Goal: Check status

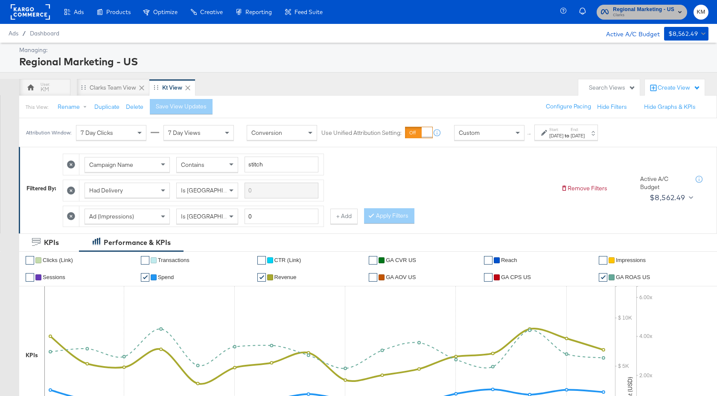
click at [615, 11] on span "Regional Marketing - US" at bounding box center [643, 9] width 61 height 9
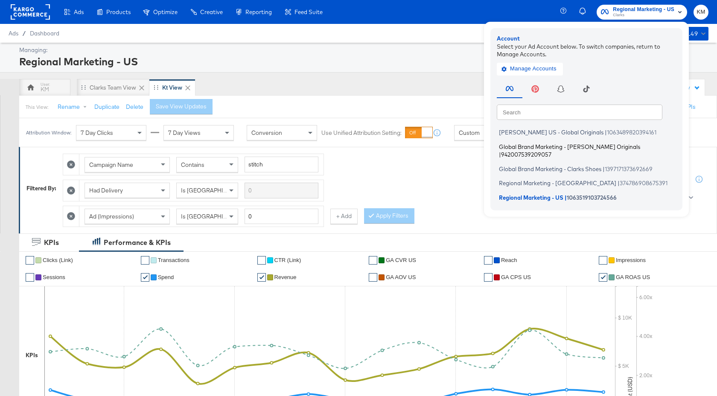
click at [571, 146] on span "Global Brand Marketing - [PERSON_NAME] Originals" at bounding box center [569, 146] width 141 height 7
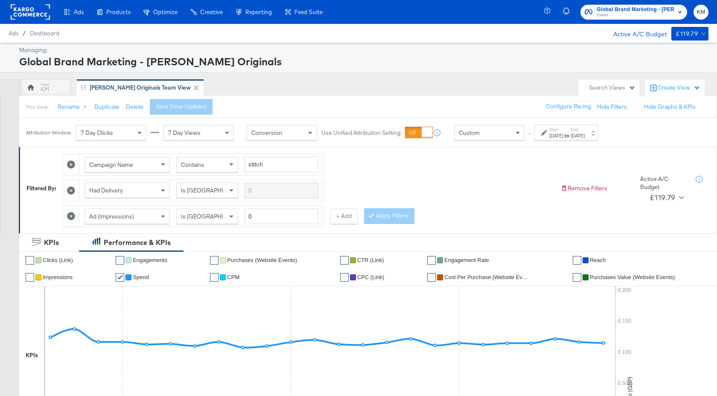
click at [563, 138] on div "[DATE]" at bounding box center [556, 135] width 14 height 7
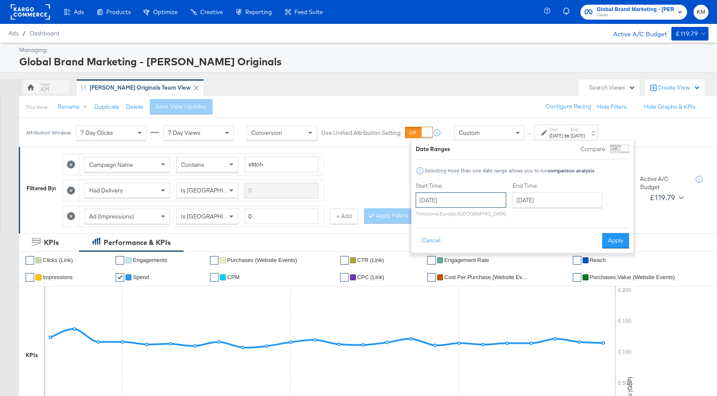
click at [494, 204] on input "[DATE]" at bounding box center [461, 199] width 90 height 15
click at [484, 279] on td "25" at bounding box center [483, 279] width 15 height 12
type input "[DATE]"
click at [608, 241] on button "Apply" at bounding box center [618, 240] width 27 height 15
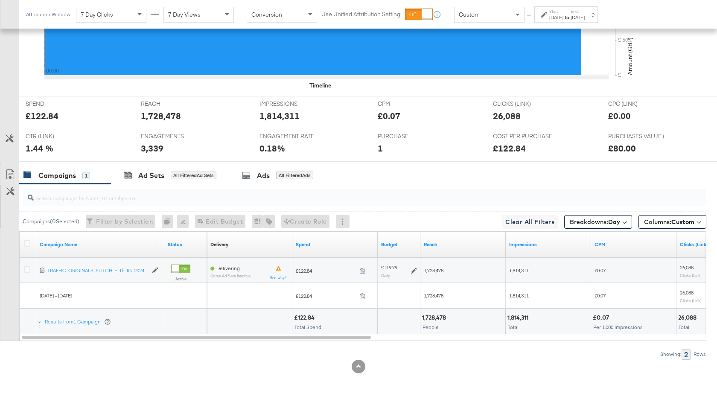
scroll to position [340, 0]
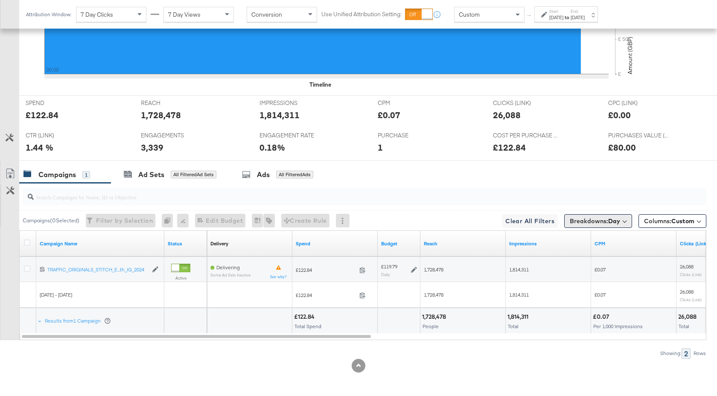
click at [599, 224] on span "Breakdowns: Day" at bounding box center [595, 221] width 50 height 9
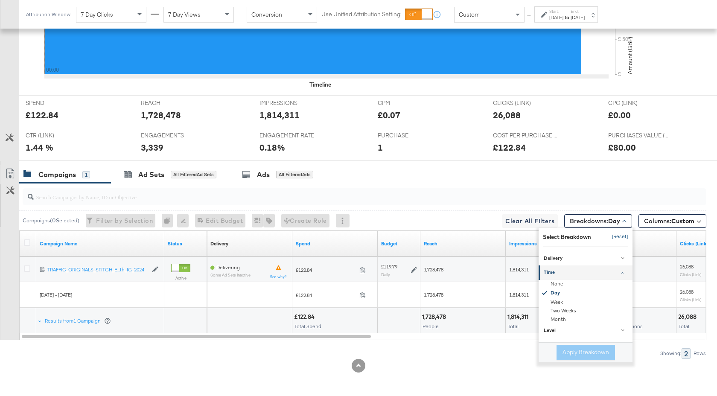
click at [615, 235] on button "[Reset]" at bounding box center [617, 237] width 21 height 14
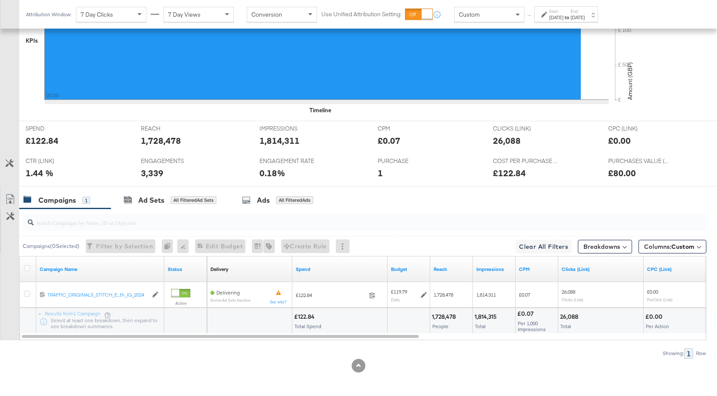
scroll to position [314, 0]
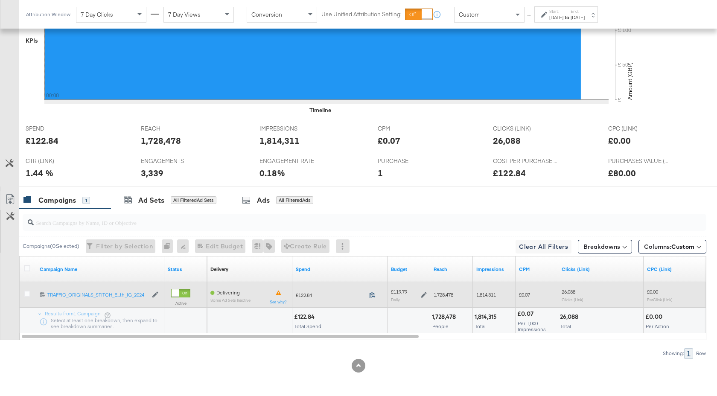
click at [370, 297] on icon at bounding box center [372, 295] width 6 height 6
drag, startPoint x: 454, startPoint y: 296, endPoint x: 433, endPoint y: 298, distance: 21.4
click at [433, 298] on div "1,728,478" at bounding box center [451, 295] width 43 height 14
copy span "1,728,478"
drag, startPoint x: 497, startPoint y: 295, endPoint x: 475, endPoint y: 295, distance: 22.6
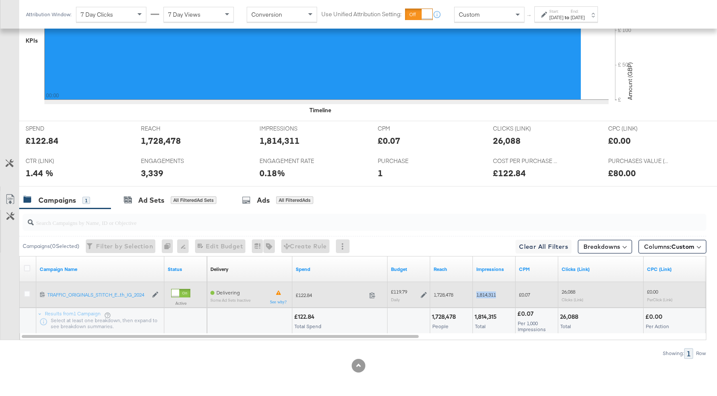
click at [475, 295] on div "1,814,311" at bounding box center [494, 295] width 43 height 14
copy span "1,814,311"
drag, startPoint x: 578, startPoint y: 292, endPoint x: 562, endPoint y: 292, distance: 15.8
click at [562, 292] on div "26,088 Clicks (Link)" at bounding box center [600, 294] width 78 height 13
copy span "26,088"
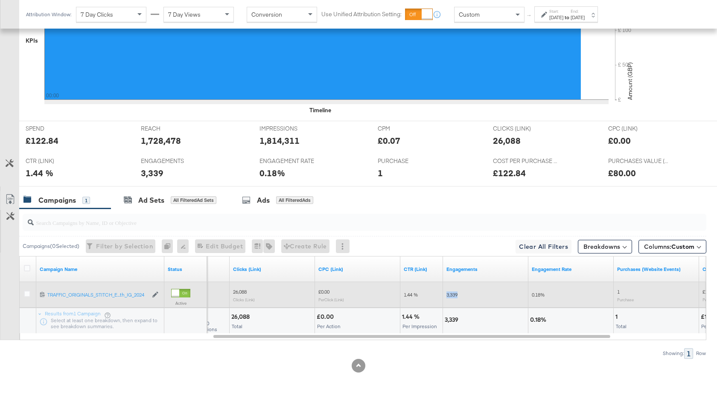
drag, startPoint x: 459, startPoint y: 294, endPoint x: 445, endPoint y: 294, distance: 13.7
click at [445, 294] on div "3,339" at bounding box center [485, 295] width 85 height 14
copy span "3,339"
